Goal: Check status

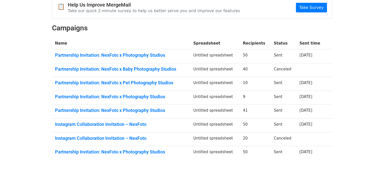
scroll to position [55, 0]
click at [161, 82] on link "Partnership Invitation: NexFoto x Pet Photography Studios" at bounding box center [121, 83] width 132 height 6
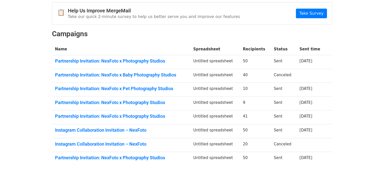
scroll to position [0, 0]
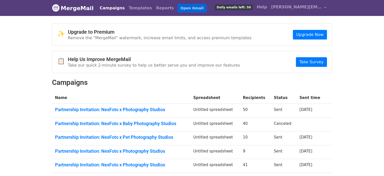
click at [182, 8] on link "Open Gmail" at bounding box center [192, 8] width 28 height 7
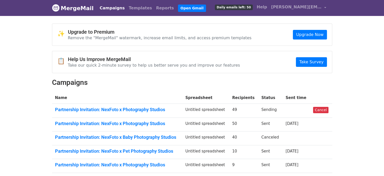
click at [279, 110] on td "Sending" at bounding box center [270, 111] width 24 height 14
click at [238, 109] on td "49" at bounding box center [243, 111] width 29 height 14
